Goal: Navigation & Orientation: Find specific page/section

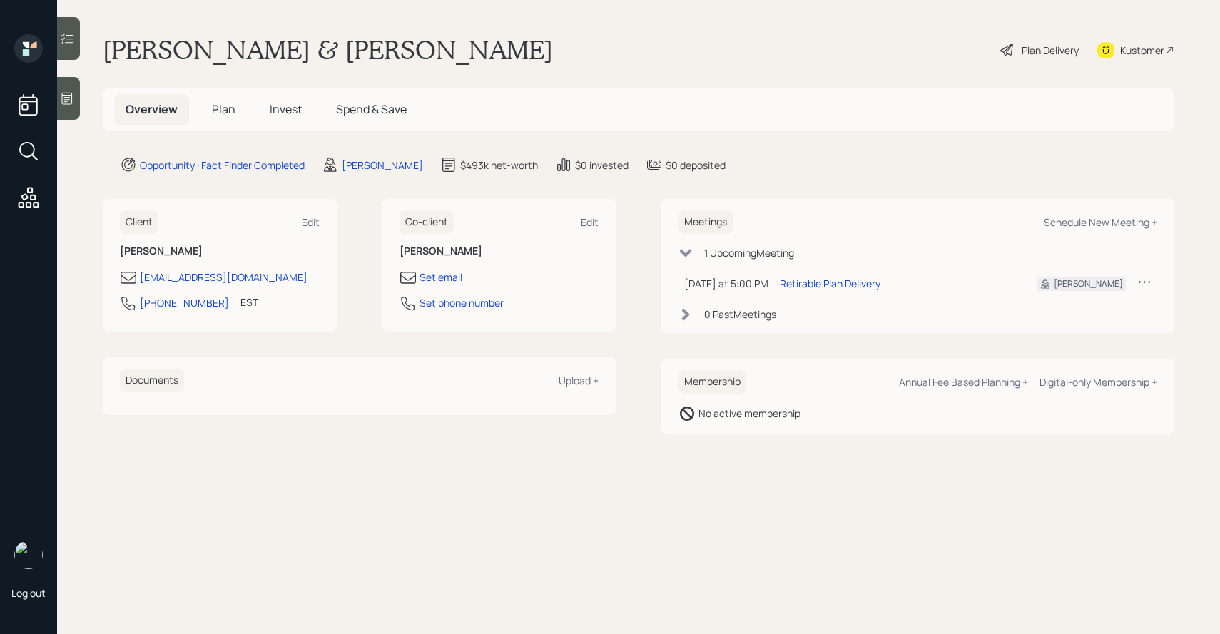
click at [277, 111] on span "Invest" at bounding box center [286, 109] width 32 height 16
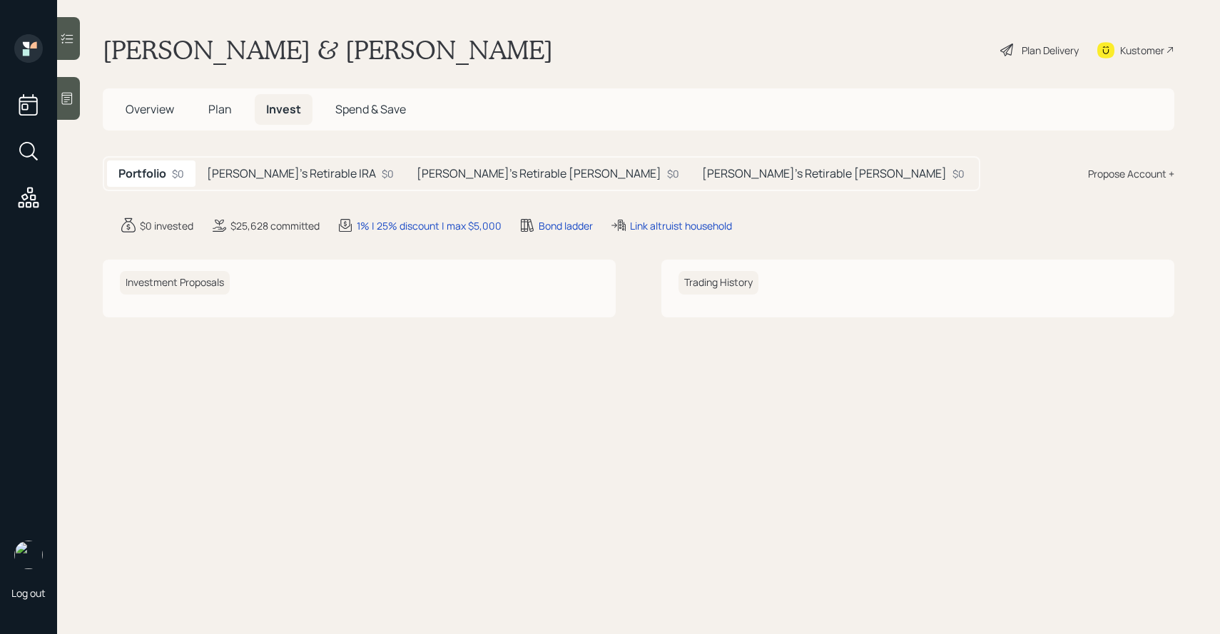
click at [276, 171] on h5 "[PERSON_NAME]'s Retirable IRA" at bounding box center [291, 174] width 169 height 14
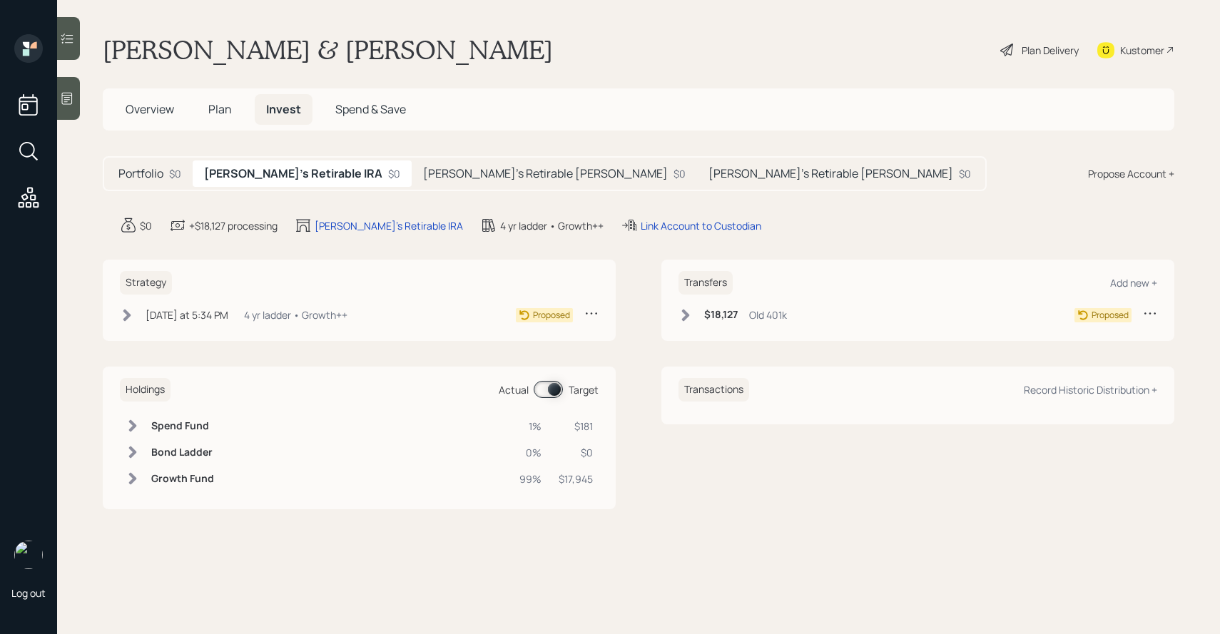
click at [423, 167] on h5 "[PERSON_NAME]'s Retirable [PERSON_NAME]" at bounding box center [545, 174] width 245 height 14
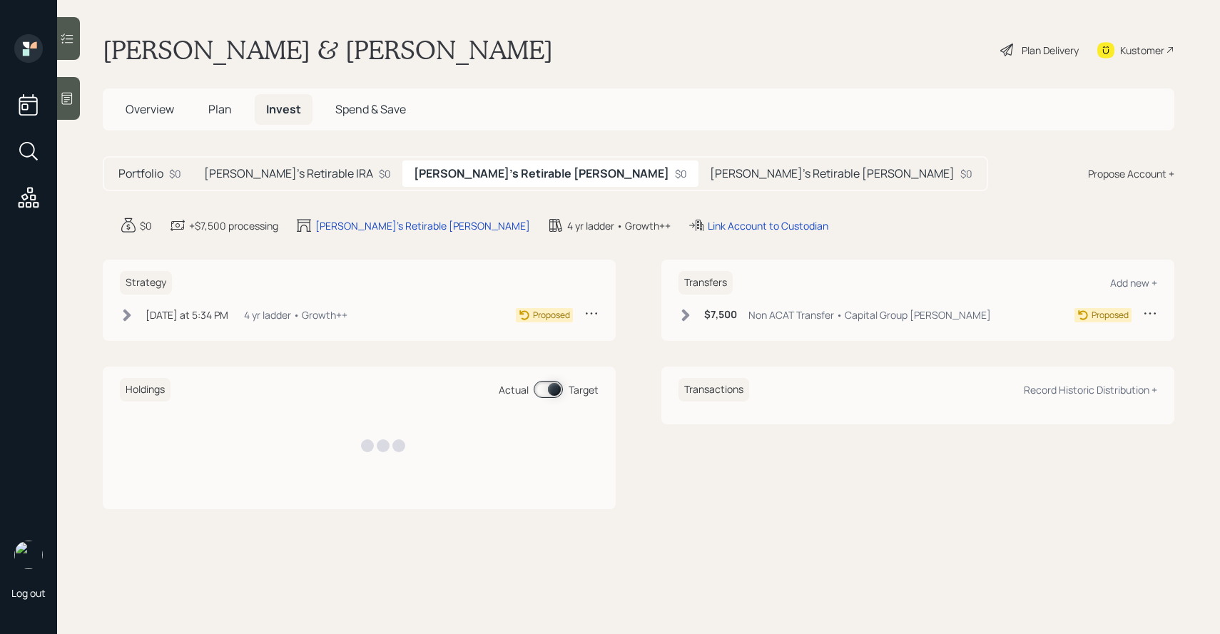
click at [533, 189] on div "Portfolio $0 [PERSON_NAME]'s Retirable IRA $0 [PERSON_NAME]'s Retirable [PERSON…" at bounding box center [546, 173] width 886 height 35
click at [710, 178] on h5 "[PERSON_NAME]'s Retirable [PERSON_NAME]" at bounding box center [832, 174] width 245 height 14
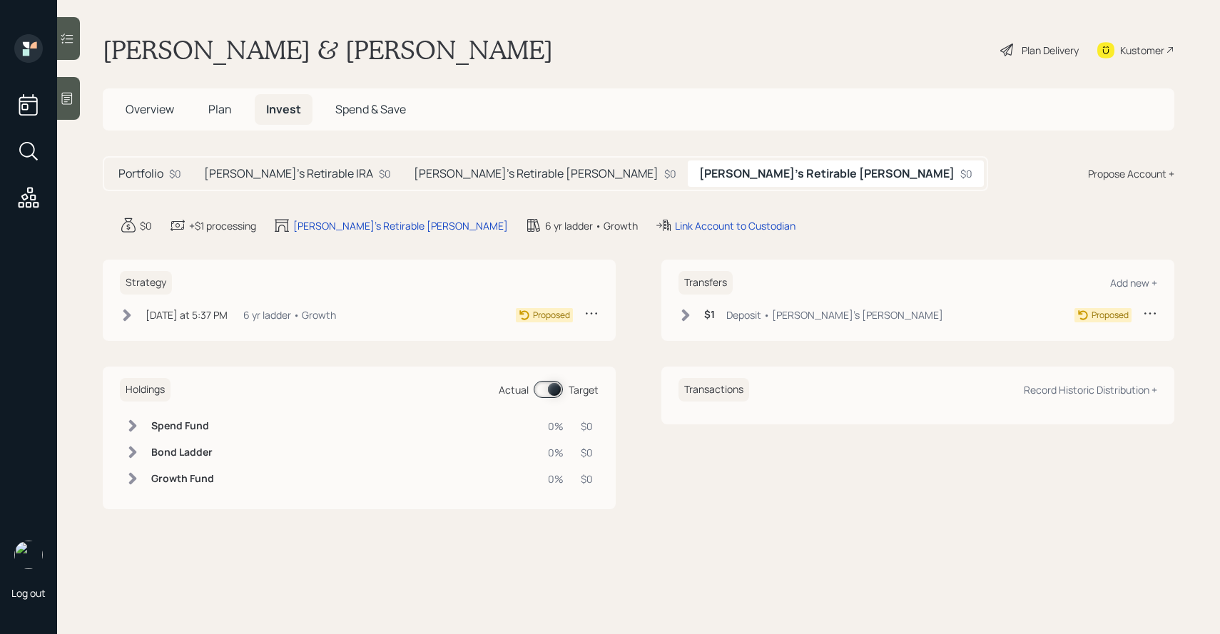
click at [158, 101] on span "Overview" at bounding box center [150, 109] width 49 height 16
